Goal: Task Accomplishment & Management: Manage account settings

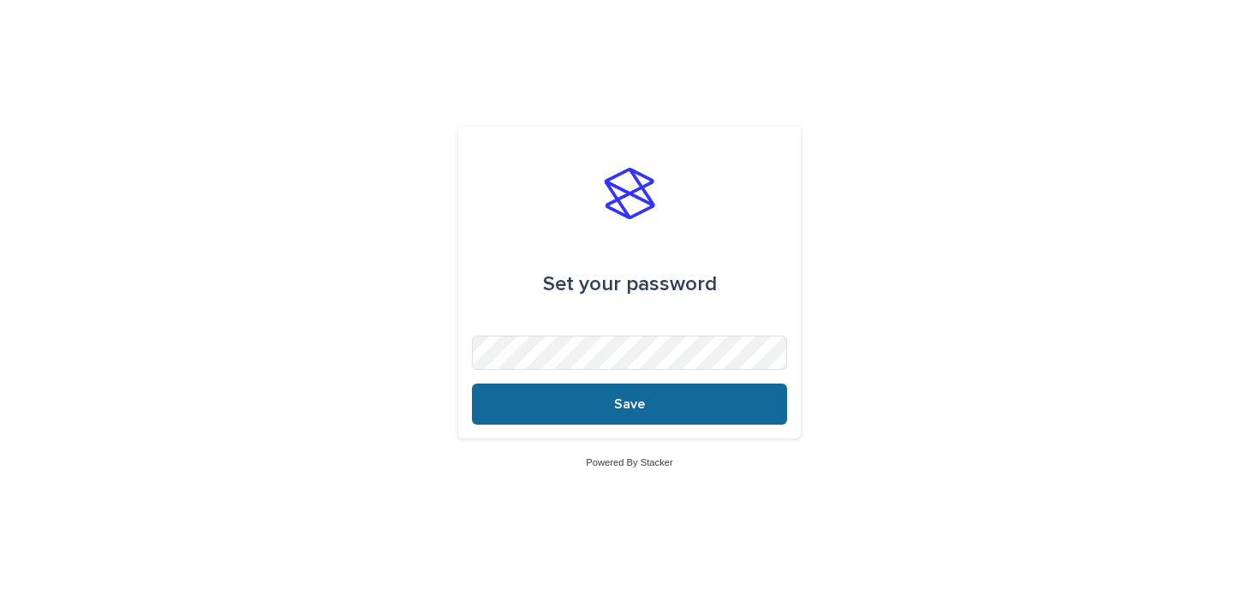
click at [621, 414] on button "Save" at bounding box center [629, 404] width 315 height 41
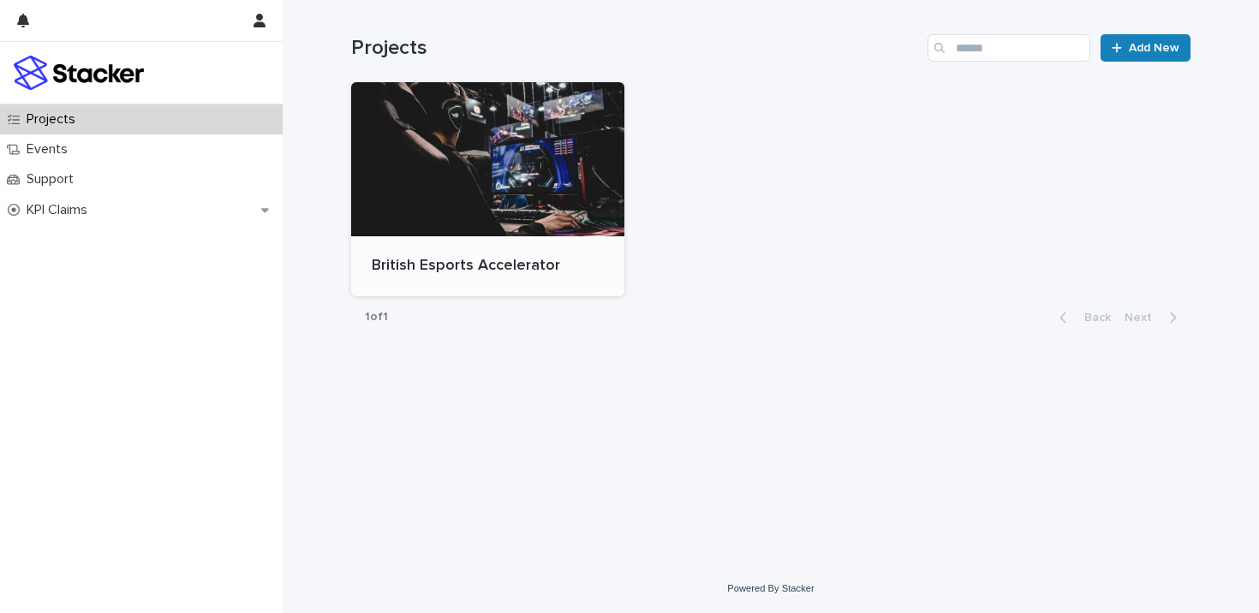
click at [471, 212] on div at bounding box center [487, 159] width 273 height 154
